Goal: Task Accomplishment & Management: Complete application form

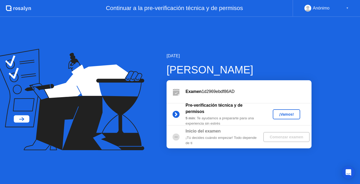
click at [282, 114] on div "¡Vamos!" at bounding box center [286, 114] width 23 height 4
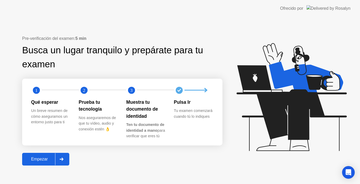
click at [47, 161] on div "Empezar" at bounding box center [39, 158] width 31 height 5
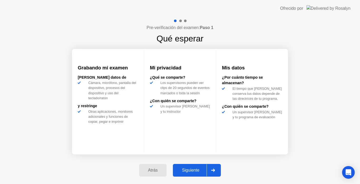
click at [187, 169] on div "Siguiente" at bounding box center [190, 170] width 32 height 5
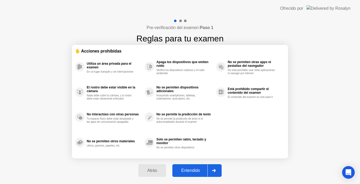
click at [190, 172] on div "Entendido" at bounding box center [190, 170] width 33 height 5
select select "**********"
select select "*******"
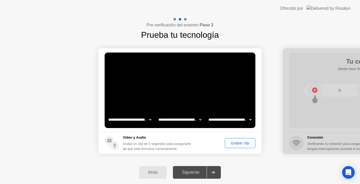
click at [242, 143] on div "Grabar clip" at bounding box center [240, 143] width 27 height 4
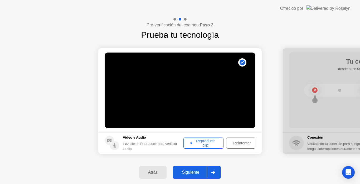
click at [199, 145] on div "Reproducir clip" at bounding box center [203, 143] width 36 height 8
click at [197, 170] on div "Siguiente" at bounding box center [190, 172] width 32 height 5
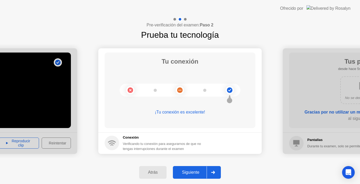
click at [182, 173] on div "Siguiente" at bounding box center [190, 172] width 32 height 5
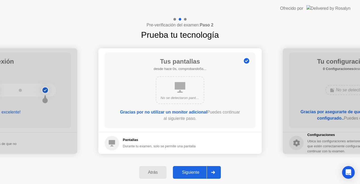
click at [194, 170] on div "Siguiente" at bounding box center [190, 172] width 32 height 5
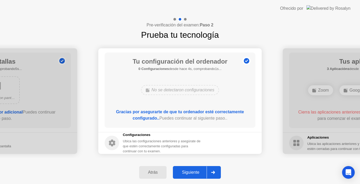
click at [193, 171] on div "Siguiente" at bounding box center [190, 172] width 32 height 5
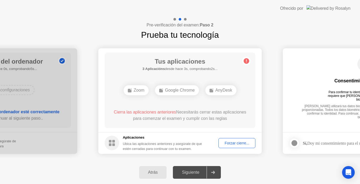
click at [224, 142] on div "Forzar cierre..." at bounding box center [236, 143] width 33 height 4
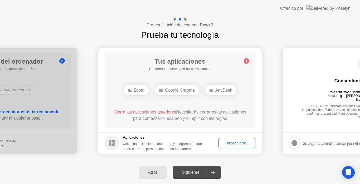
click at [247, 65] on icon at bounding box center [246, 61] width 8 height 8
click at [177, 90] on div "AnyDesk" at bounding box center [179, 90] width 31 height 10
click at [219, 146] on button "Forzar cierre..." at bounding box center [236, 143] width 37 height 10
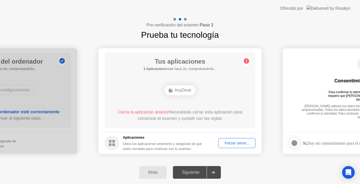
click at [233, 144] on div "Forzar cierre..." at bounding box center [236, 143] width 33 height 4
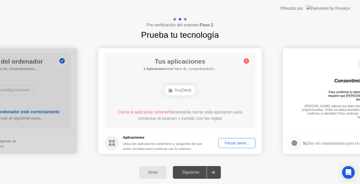
click at [174, 98] on div "Tus aplicaciones 1 Aplicación desde hace 3s, comprobando2s... AnyDesk Cierra la…" at bounding box center [180, 89] width 151 height 75
click at [175, 90] on div "AnyDesk" at bounding box center [179, 90] width 31 height 10
click at [227, 145] on div "Forzar cierre..." at bounding box center [236, 143] width 33 height 4
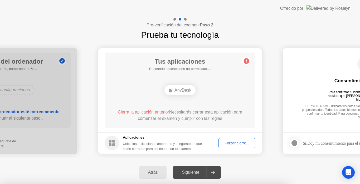
drag, startPoint x: 239, startPoint y: 136, endPoint x: 260, endPoint y: 46, distance: 92.5
click at [260, 183] on div at bounding box center [180, 184] width 360 height 0
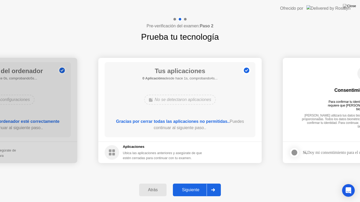
click at [202, 183] on div "Siguiente" at bounding box center [190, 190] width 32 height 5
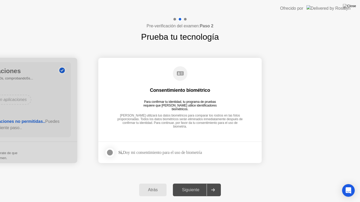
click at [111, 152] on div at bounding box center [110, 153] width 6 height 6
click at [192, 183] on div "Siguiente" at bounding box center [190, 190] width 32 height 5
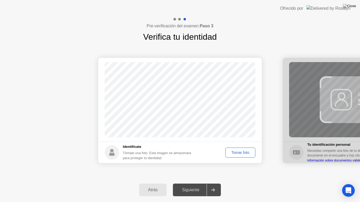
click at [236, 154] on div "Tomar foto" at bounding box center [240, 153] width 26 height 4
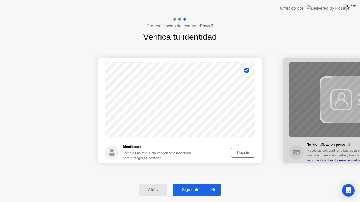
click at [189, 183] on div "Siguiente" at bounding box center [190, 190] width 32 height 5
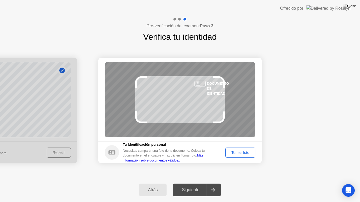
click at [235, 148] on button "Tomar foto" at bounding box center [240, 153] width 30 height 10
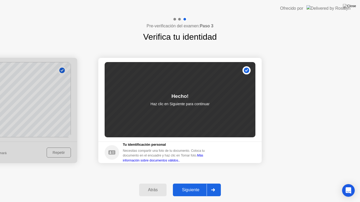
click at [184, 183] on div "Siguiente" at bounding box center [190, 190] width 32 height 5
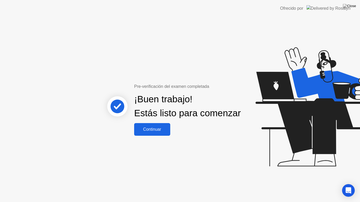
click at [161, 129] on button "Continuar" at bounding box center [152, 129] width 36 height 13
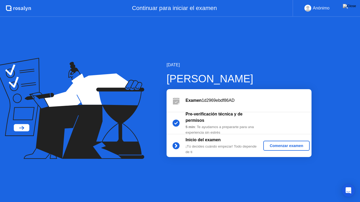
click at [290, 149] on button "Comenzar examen" at bounding box center [286, 146] width 46 height 10
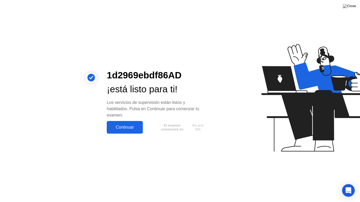
click at [130, 125] on div "Continuar" at bounding box center [124, 127] width 33 height 5
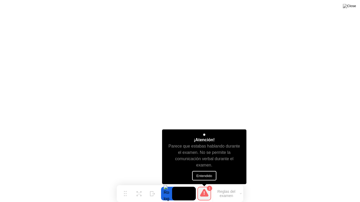
click at [205, 178] on button "Entendido" at bounding box center [204, 175] width 24 height 9
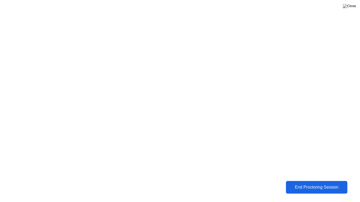
click at [298, 183] on div "End Proctoring Session" at bounding box center [316, 187] width 59 height 5
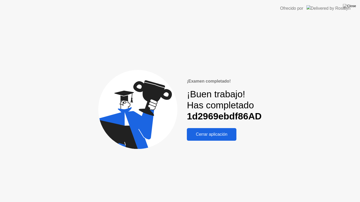
click at [224, 136] on div "Cerrar aplicación" at bounding box center [211, 134] width 46 height 5
